Goal: Find specific page/section: Find specific page/section

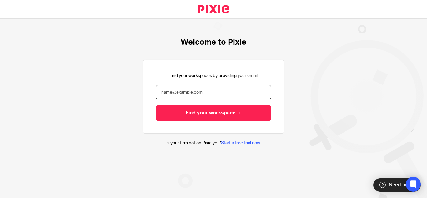
click at [207, 96] on input "email" at bounding box center [213, 92] width 115 height 14
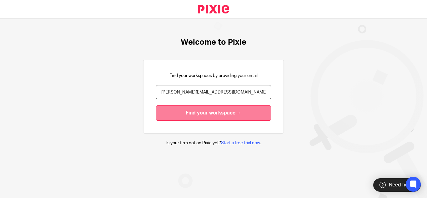
type input "[PERSON_NAME][EMAIL_ADDRESS][DOMAIN_NAME]"
click at [180, 113] on input "Find your workspace →" at bounding box center [213, 112] width 115 height 15
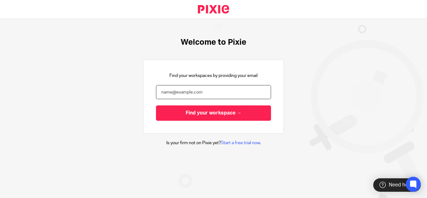
click at [184, 86] on input "email" at bounding box center [213, 92] width 115 height 14
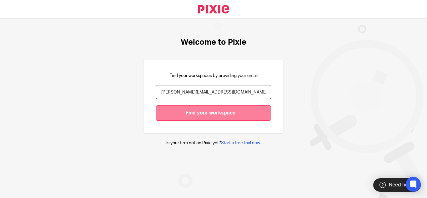
type input "dharshini.s@riseaccounting.co.uk"
click at [220, 110] on input "Find your workspace →" at bounding box center [213, 112] width 115 height 15
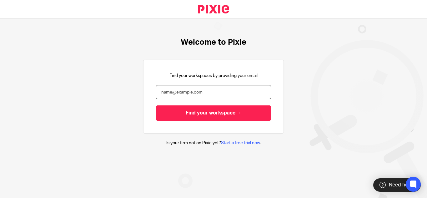
click at [206, 89] on input "email" at bounding box center [213, 92] width 115 height 14
type input "[PERSON_NAME][EMAIL_ADDRESS][DOMAIN_NAME]"
click at [156, 105] on input "Find your workspace →" at bounding box center [213, 112] width 115 height 15
